Goal: Information Seeking & Learning: Learn about a topic

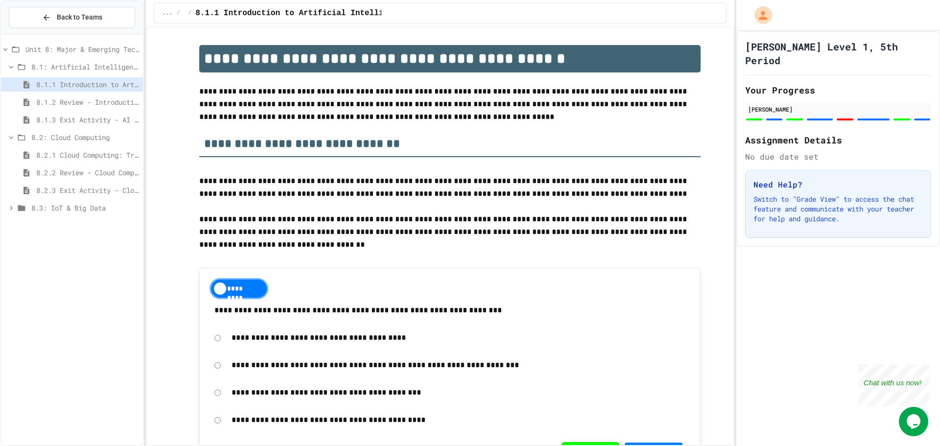
click at [100, 183] on div "8.2.3 Exit Activity - Cloud Service Detective" at bounding box center [72, 190] width 142 height 14
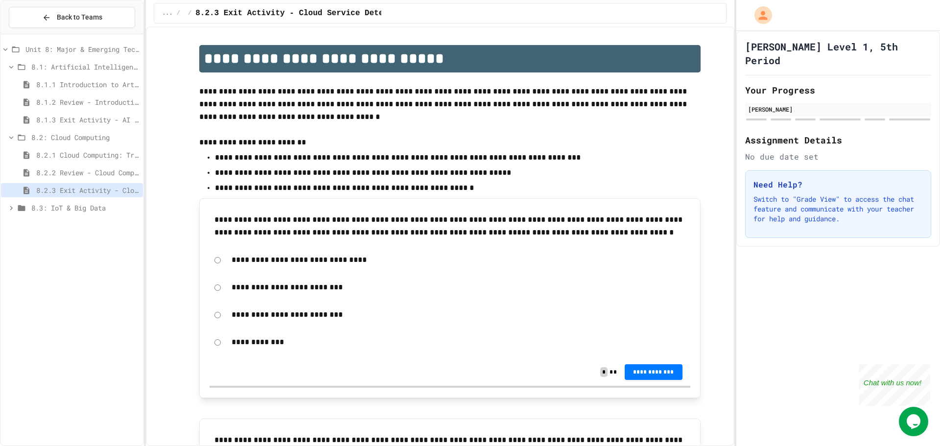
click at [97, 172] on span "8.2.2 Review - Cloud Computing" at bounding box center [87, 172] width 103 height 10
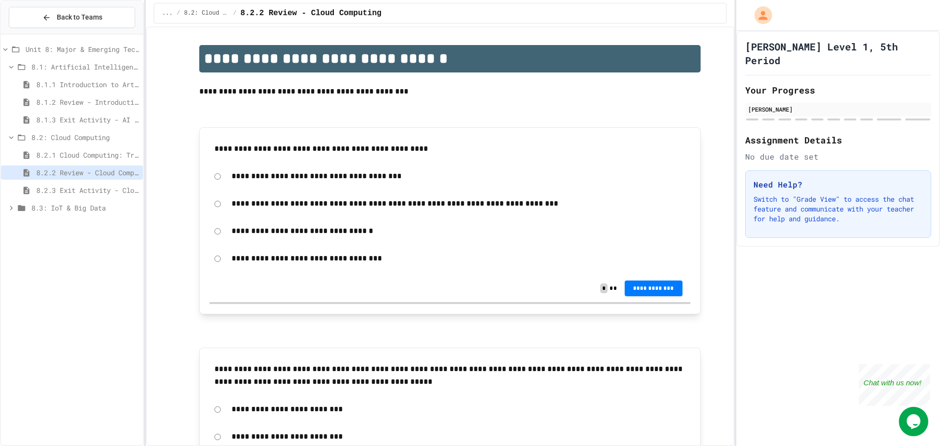
click at [93, 158] on span "8.2.1 Cloud Computing: Transforming the Digital World" at bounding box center [87, 155] width 103 height 10
